Goal: Task Accomplishment & Management: Manage account settings

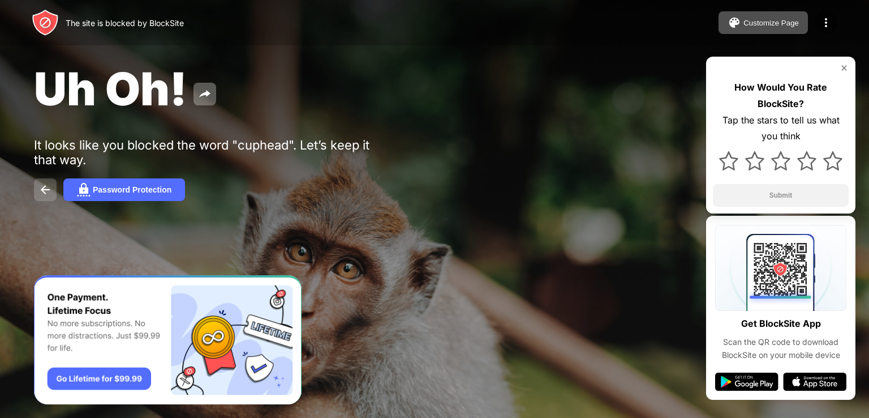
drag, startPoint x: 131, startPoint y: 186, endPoint x: 45, endPoint y: 188, distance: 85.5
click at [45, 188] on div "Password Protection" at bounding box center [434, 189] width 801 height 23
click at [45, 188] on img at bounding box center [45, 190] width 14 height 14
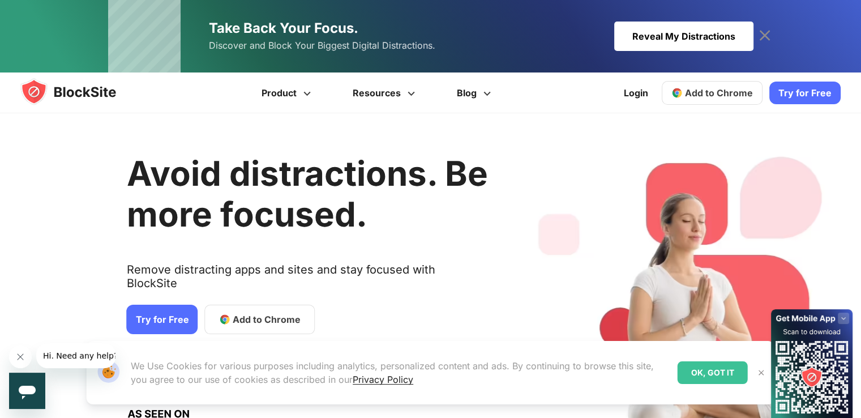
click at [335, 162] on div "Avoid distractions. Be more focused. Remove distracting apps and sites and stay…" at bounding box center [307, 296] width 361 height 333
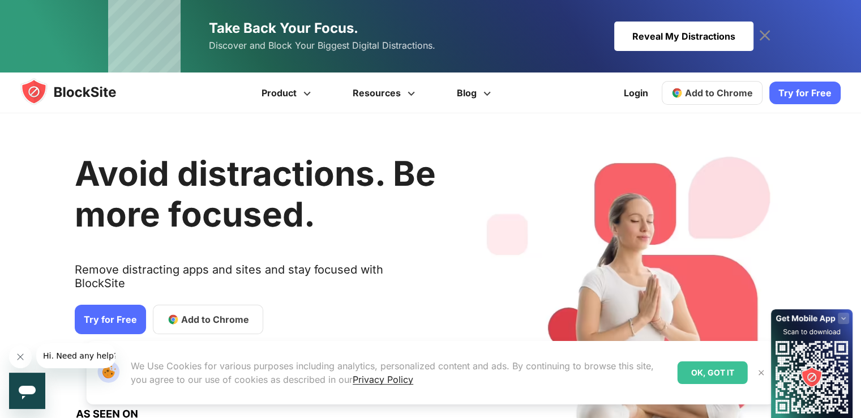
click at [217, 312] on span "Add to Chrome" at bounding box center [215, 319] width 68 height 14
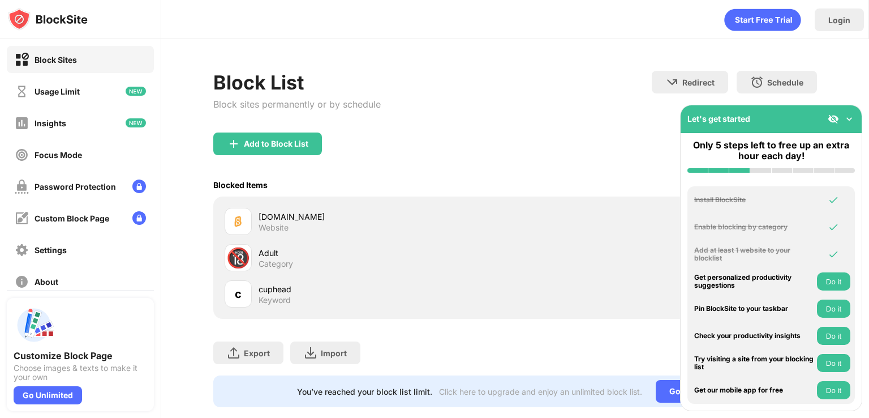
click at [244, 293] on div "c" at bounding box center [238, 293] width 27 height 27
click at [278, 283] on div "cuphead" at bounding box center [387, 289] width 256 height 12
click at [304, 136] on div "Add to Block List" at bounding box center [267, 143] width 109 height 23
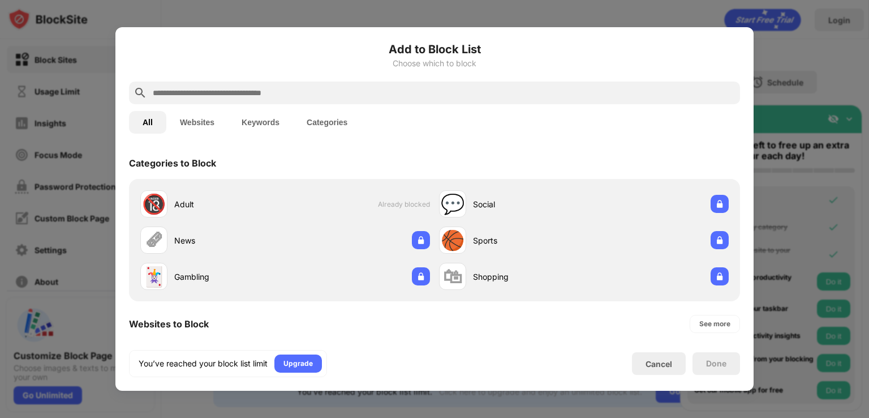
click at [195, 127] on button "Websites" at bounding box center [197, 122] width 62 height 23
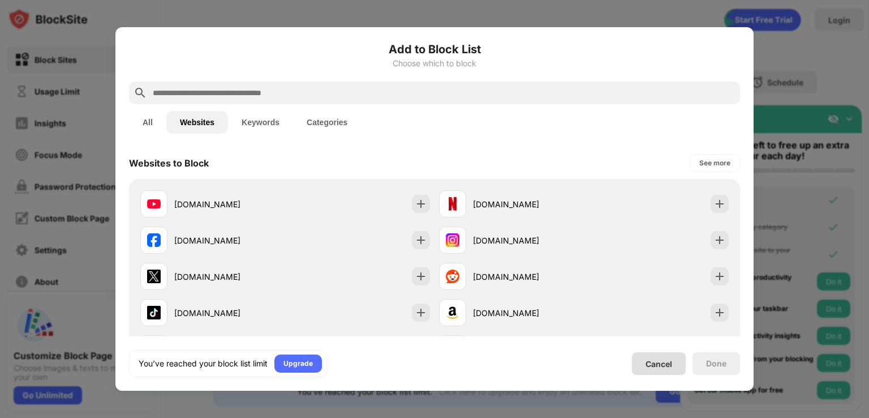
click at [667, 369] on div "Cancel" at bounding box center [659, 363] width 54 height 23
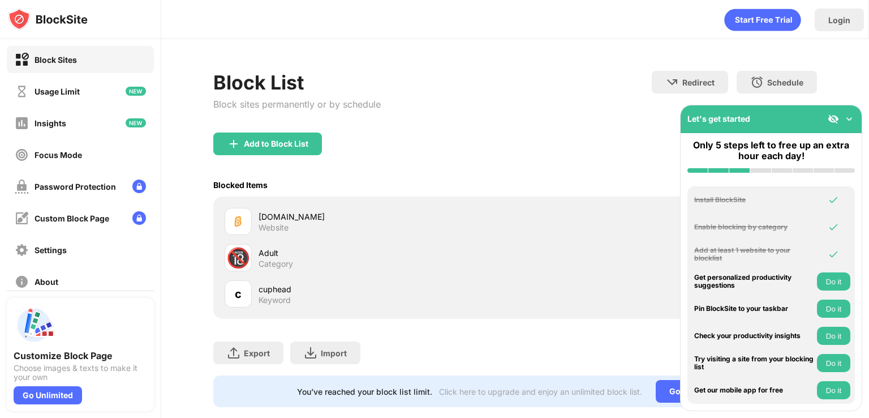
click at [261, 252] on div "Adult" at bounding box center [387, 253] width 256 height 12
click at [239, 246] on div "🔞" at bounding box center [238, 257] width 24 height 23
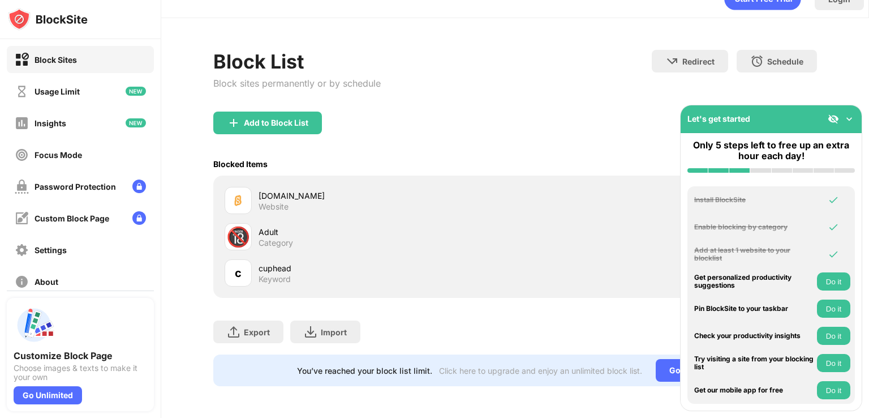
click at [847, 118] on img at bounding box center [849, 118] width 11 height 11
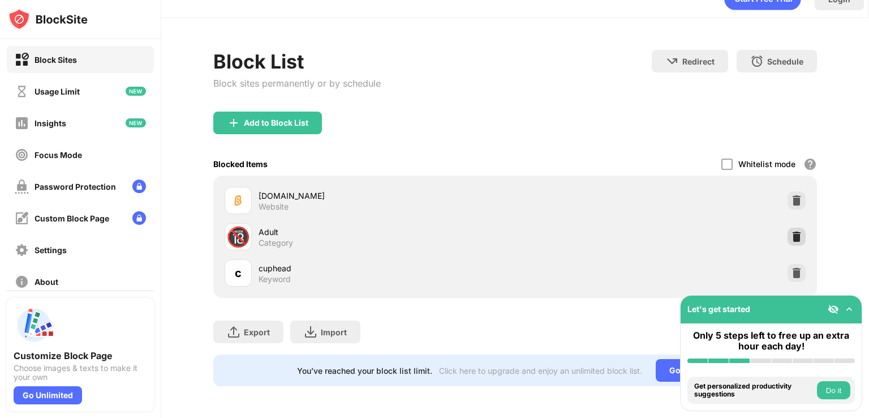
click at [791, 231] on img at bounding box center [796, 236] width 11 height 11
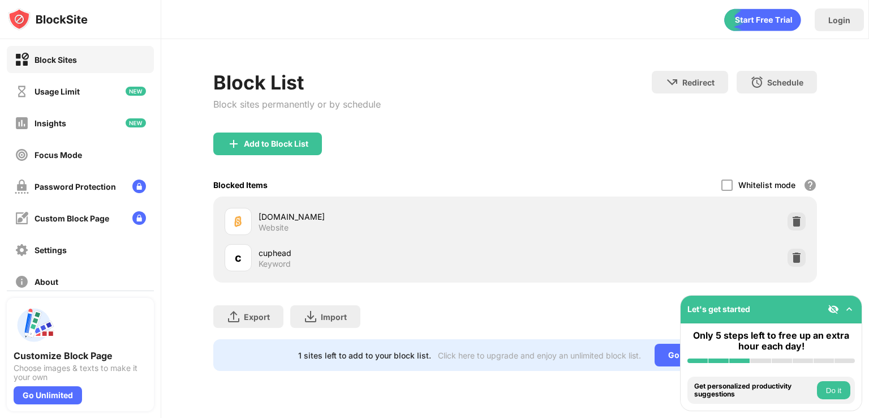
scroll to position [0, 0]
click at [799, 218] on img at bounding box center [796, 221] width 11 height 11
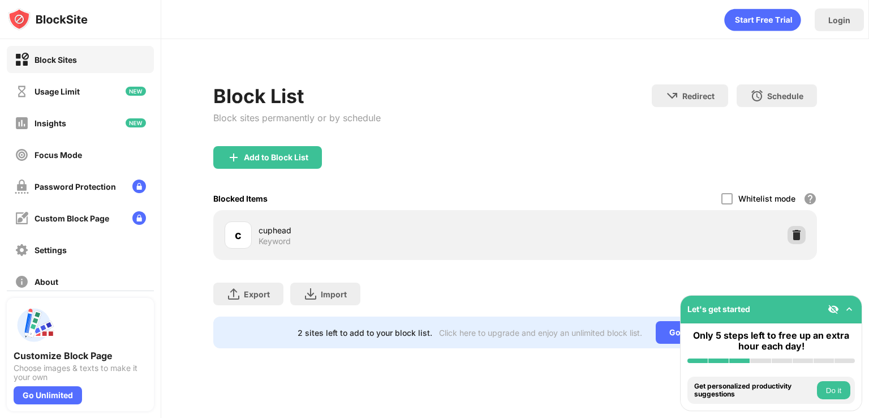
click at [792, 235] on img at bounding box center [796, 234] width 11 height 11
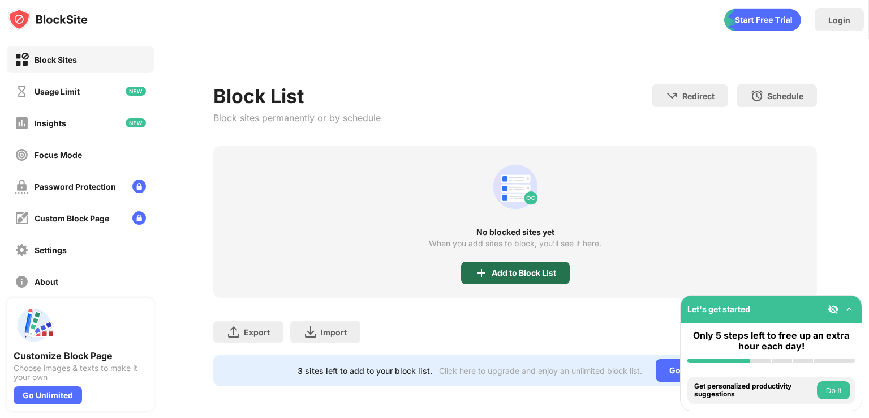
click at [488, 272] on img at bounding box center [482, 273] width 14 height 14
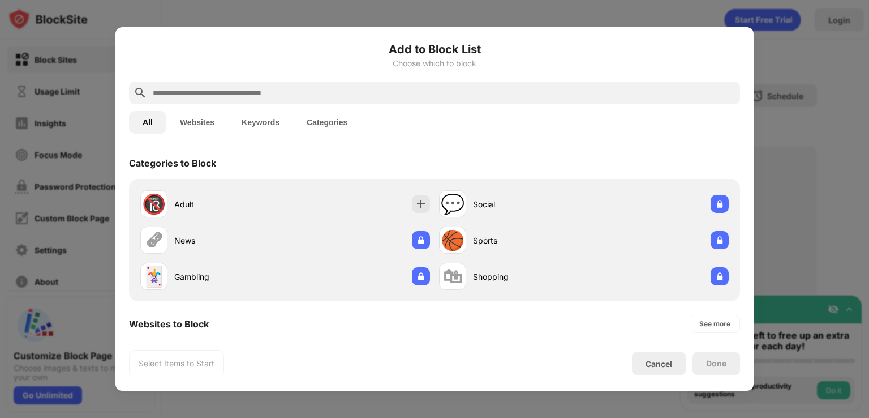
click at [299, 92] on input "text" at bounding box center [444, 93] width 584 height 14
click at [211, 123] on button "Websites" at bounding box center [197, 122] width 62 height 23
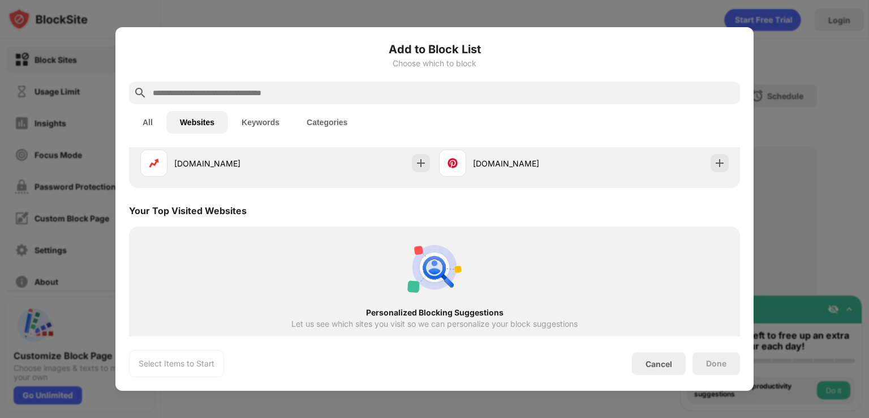
scroll to position [223, 0]
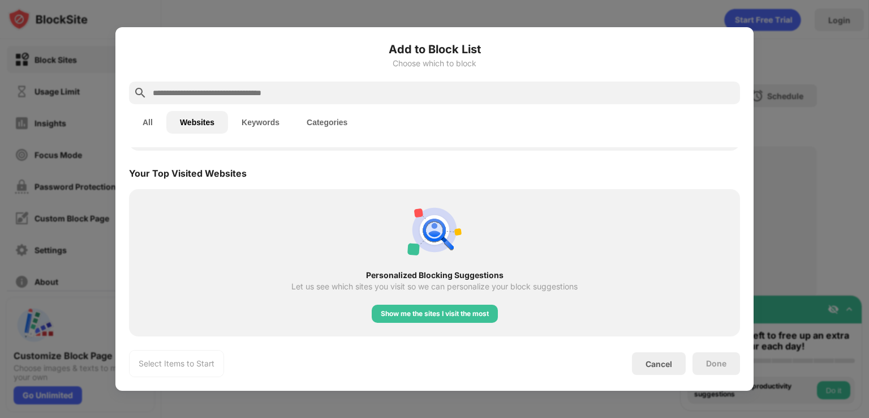
click at [265, 91] on input "text" at bounding box center [444, 93] width 584 height 14
paste input "**********"
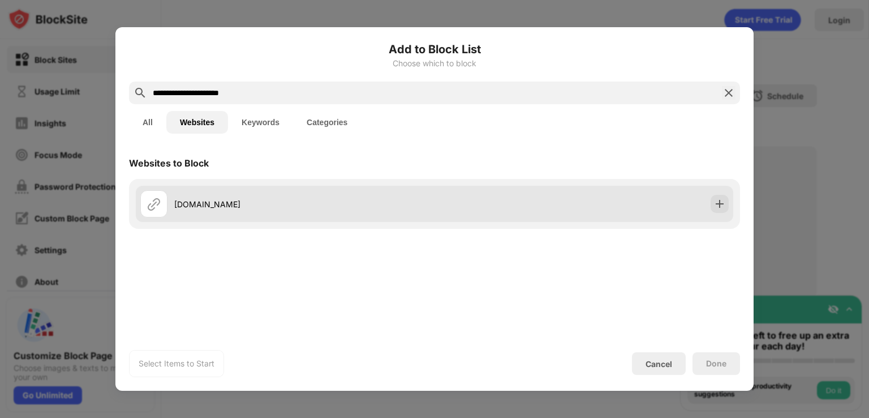
type input "**********"
click at [235, 207] on div "google.com" at bounding box center [304, 204] width 260 height 12
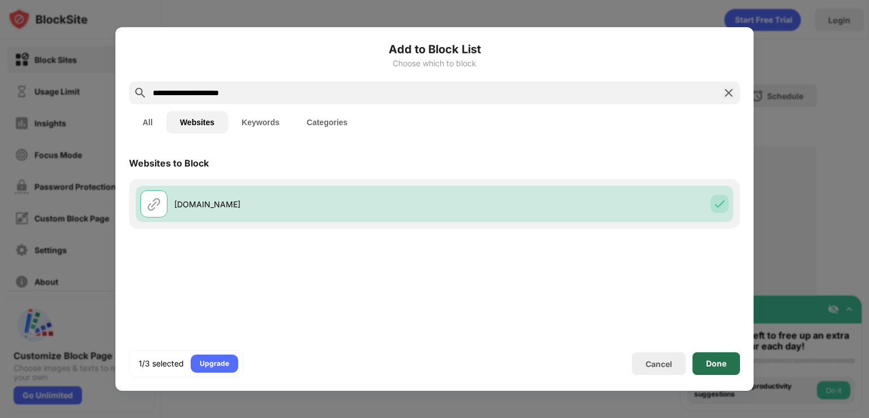
click at [713, 364] on div "Done" at bounding box center [716, 363] width 20 height 9
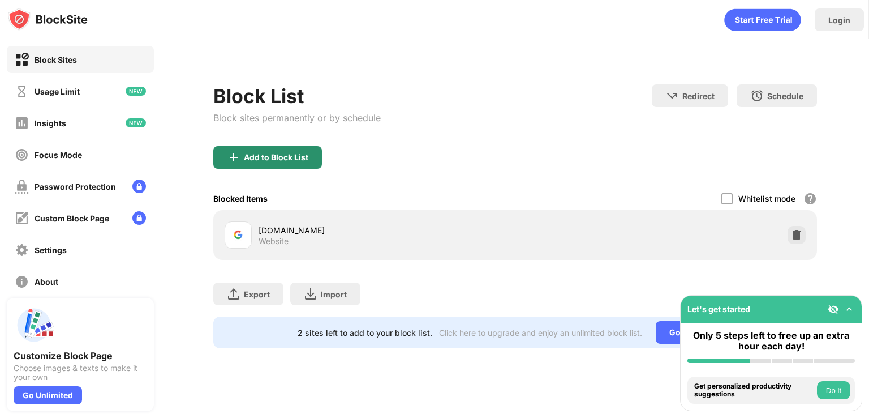
click at [304, 157] on div "Add to Block List" at bounding box center [276, 157] width 65 height 9
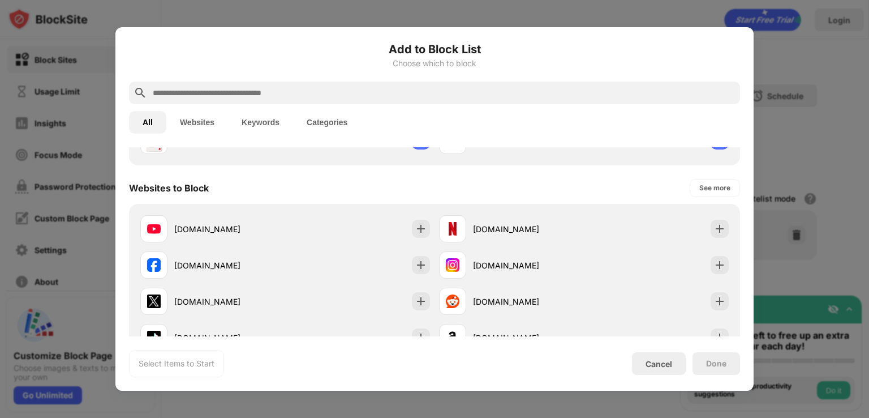
scroll to position [135, 0]
click at [217, 91] on input "text" at bounding box center [444, 93] width 584 height 14
paste input "**********"
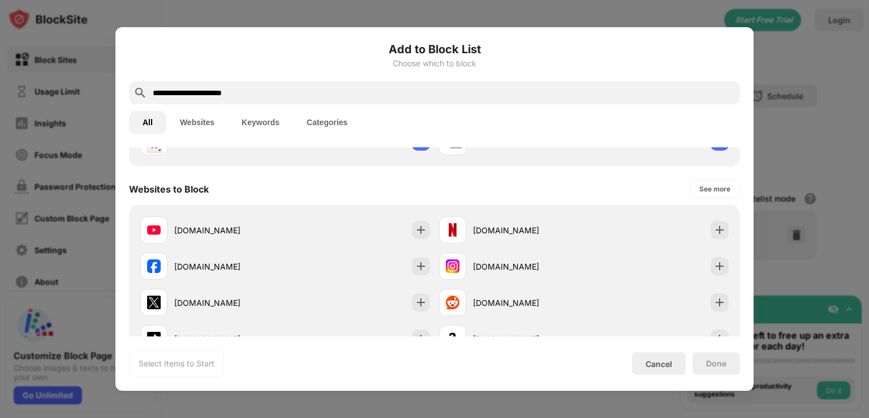
scroll to position [0, 0]
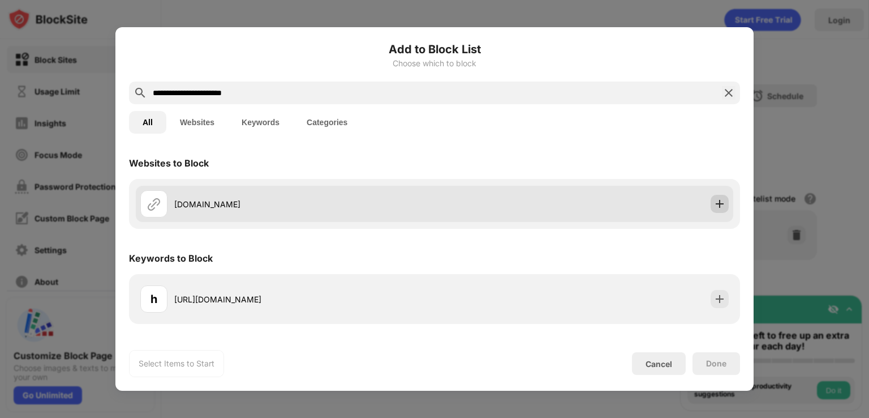
type input "**********"
click at [720, 207] on img at bounding box center [719, 203] width 11 height 11
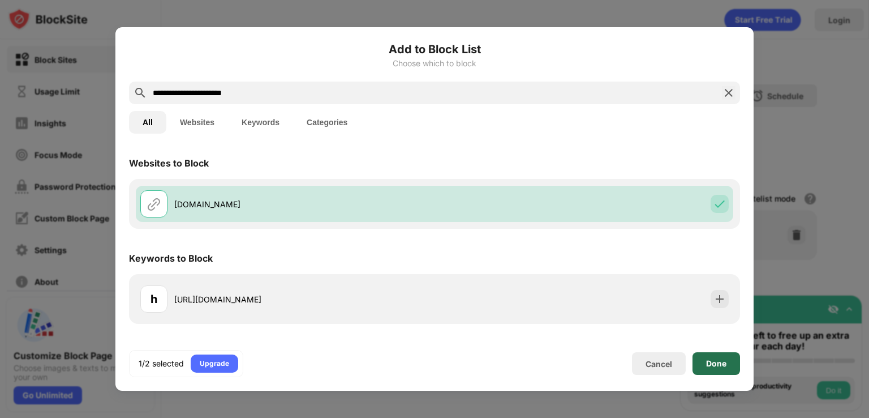
click at [713, 361] on div "Done" at bounding box center [716, 363] width 20 height 9
drag, startPoint x: 713, startPoint y: 361, endPoint x: 548, endPoint y: 130, distance: 283.2
click at [651, 260] on div "**********" at bounding box center [434, 209] width 611 height 336
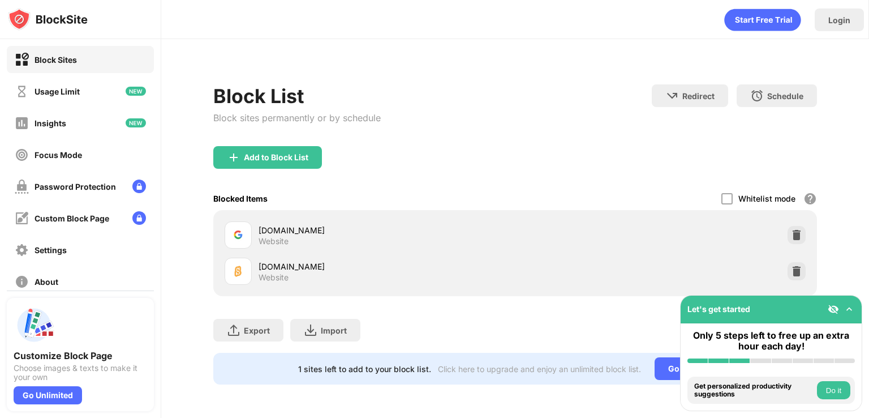
click at [261, 169] on div "Add to Block List" at bounding box center [515, 166] width 604 height 41
click at [226, 148] on div "Add to Block List" at bounding box center [267, 157] width 109 height 23
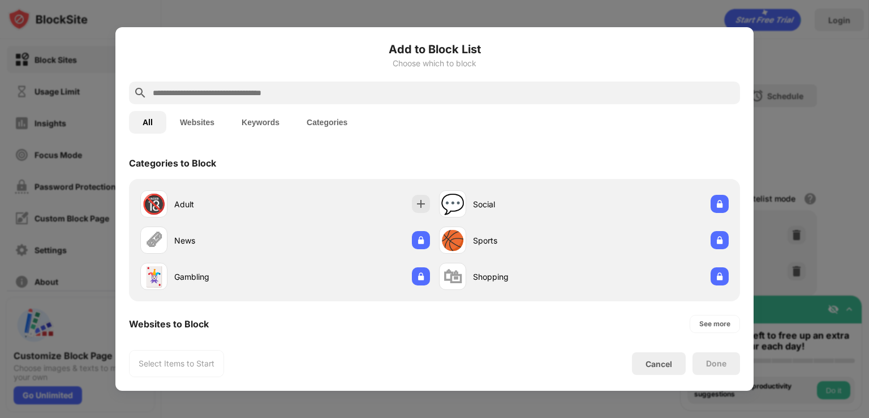
click at [351, 84] on div at bounding box center [434, 93] width 611 height 23
click at [345, 89] on input "text" at bounding box center [444, 93] width 584 height 14
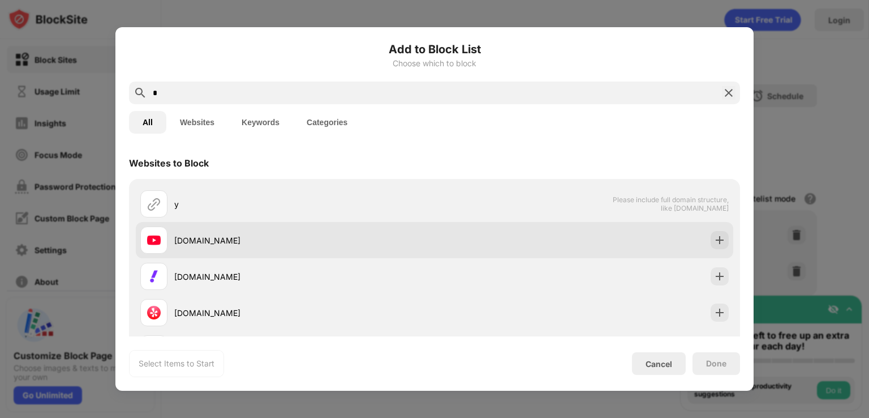
type input "*"
click at [250, 240] on div "youtube.com" at bounding box center [304, 240] width 260 height 12
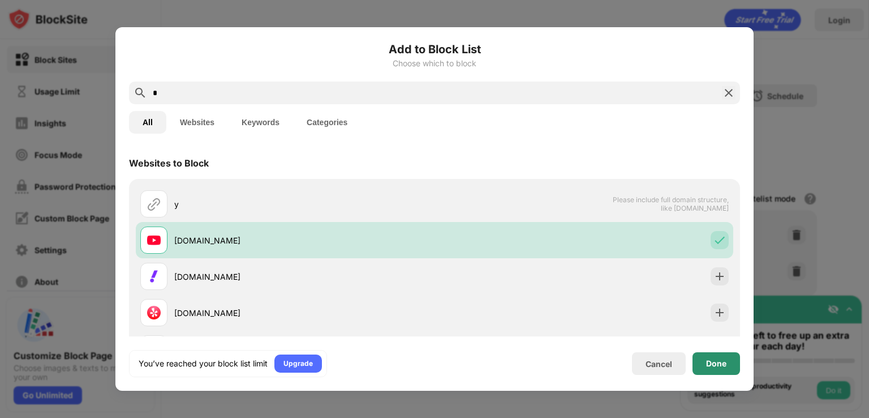
click at [726, 370] on div "Done" at bounding box center [717, 363] width 48 height 23
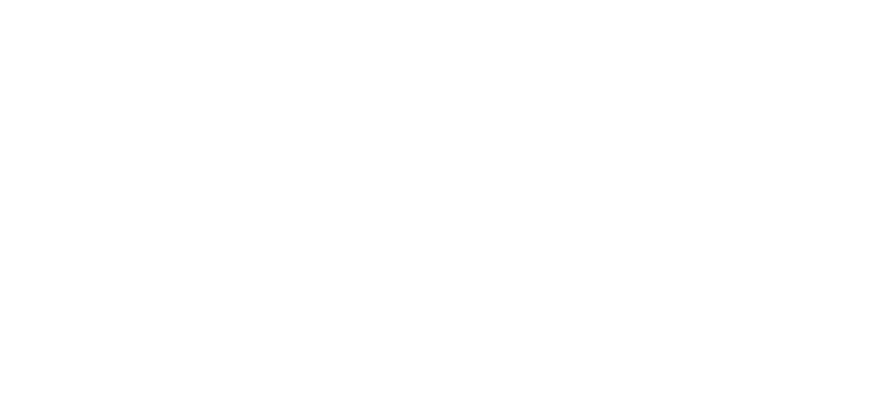
click at [443, 5] on html at bounding box center [434, 2] width 869 height 5
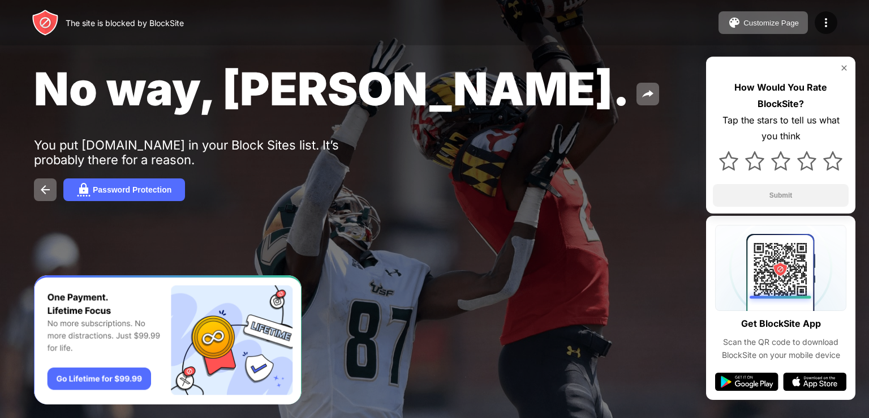
click at [713, 44] on div "The site is blocked by BlockSite Customize Page Edit Block List Redirect Custom…" at bounding box center [434, 22] width 869 height 45
